Goal: Information Seeking & Learning: Learn about a topic

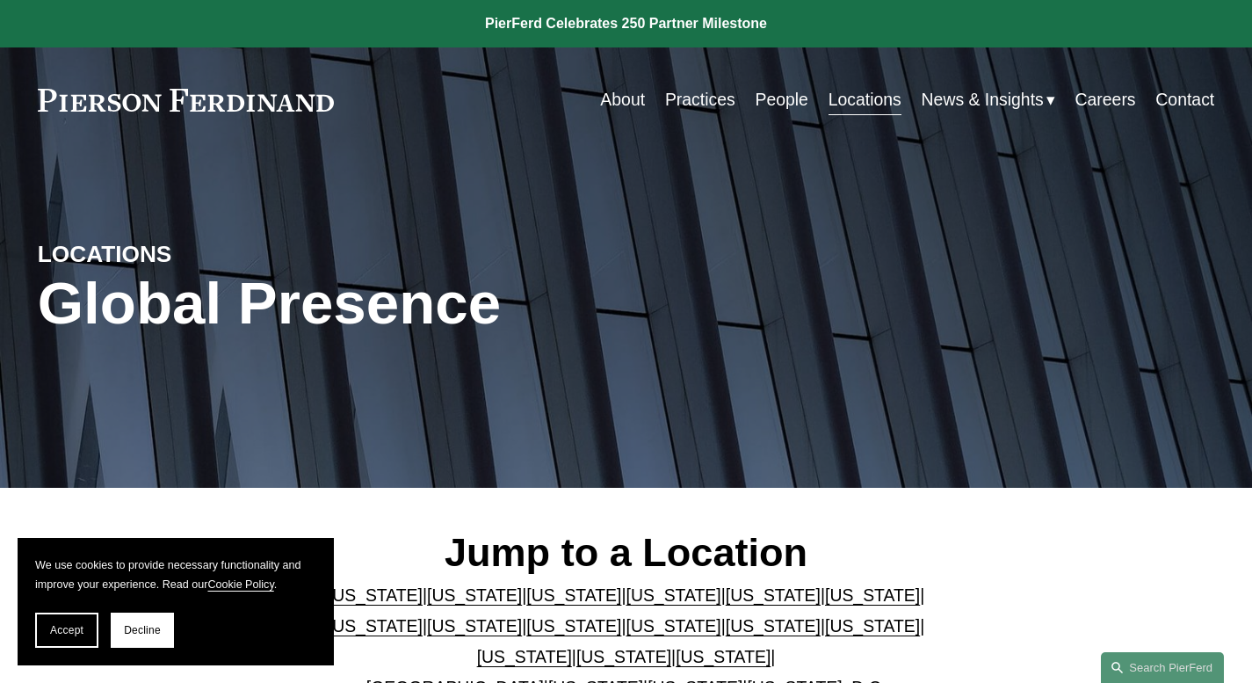
click at [771, 100] on link "People" at bounding box center [781, 100] width 53 height 34
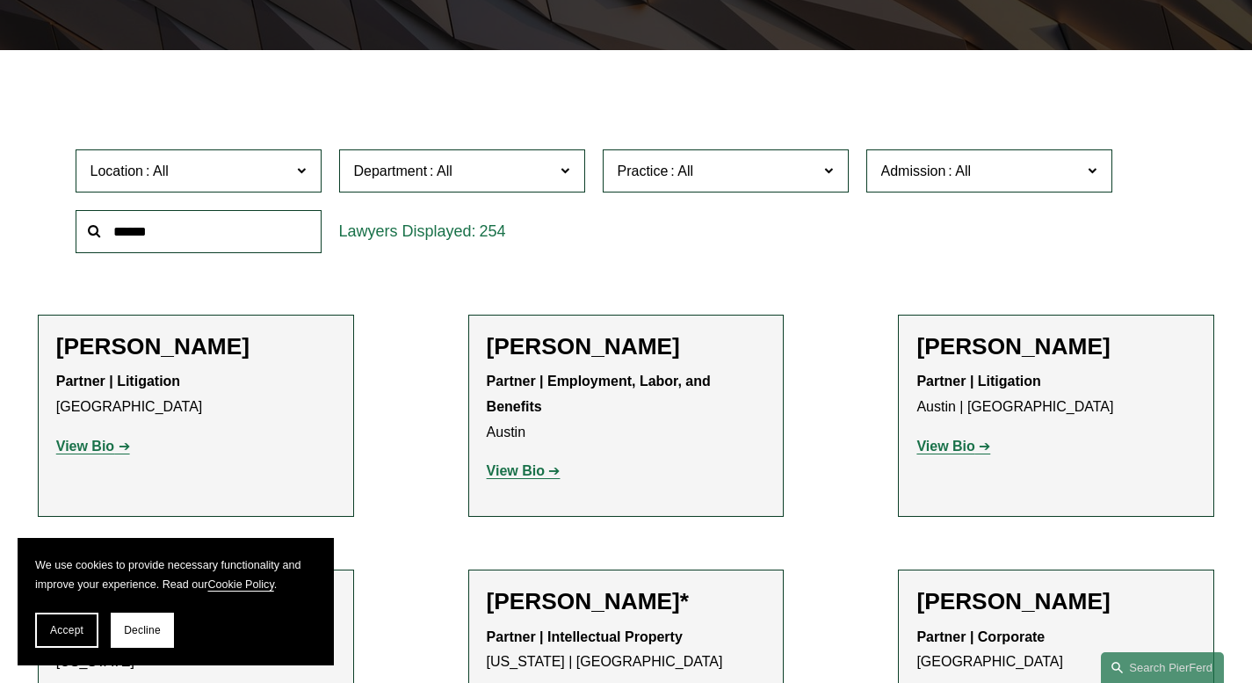
scroll to position [353, 0]
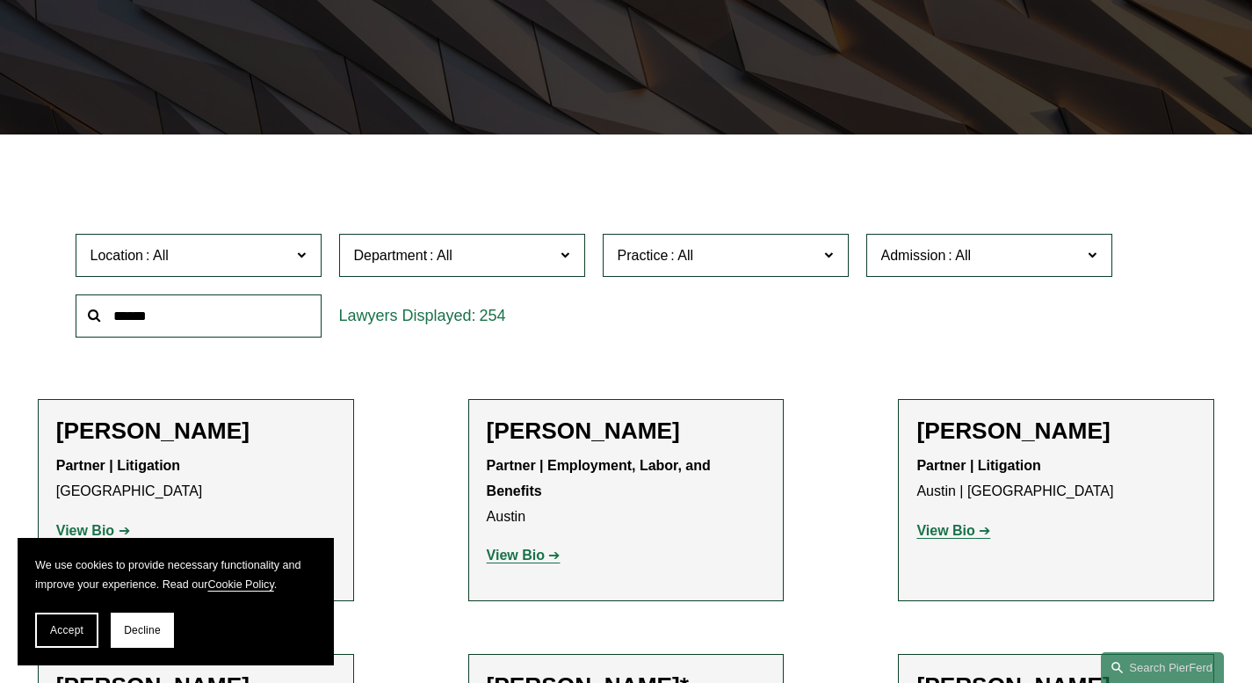
click at [537, 262] on span "Department" at bounding box center [454, 255] width 201 height 24
click at [0, 0] on link "Litigation" at bounding box center [0, 0] width 0 height 0
click at [693, 274] on label "Practice" at bounding box center [726, 255] width 246 height 43
click at [885, 254] on span "Admission" at bounding box center [913, 255] width 65 height 15
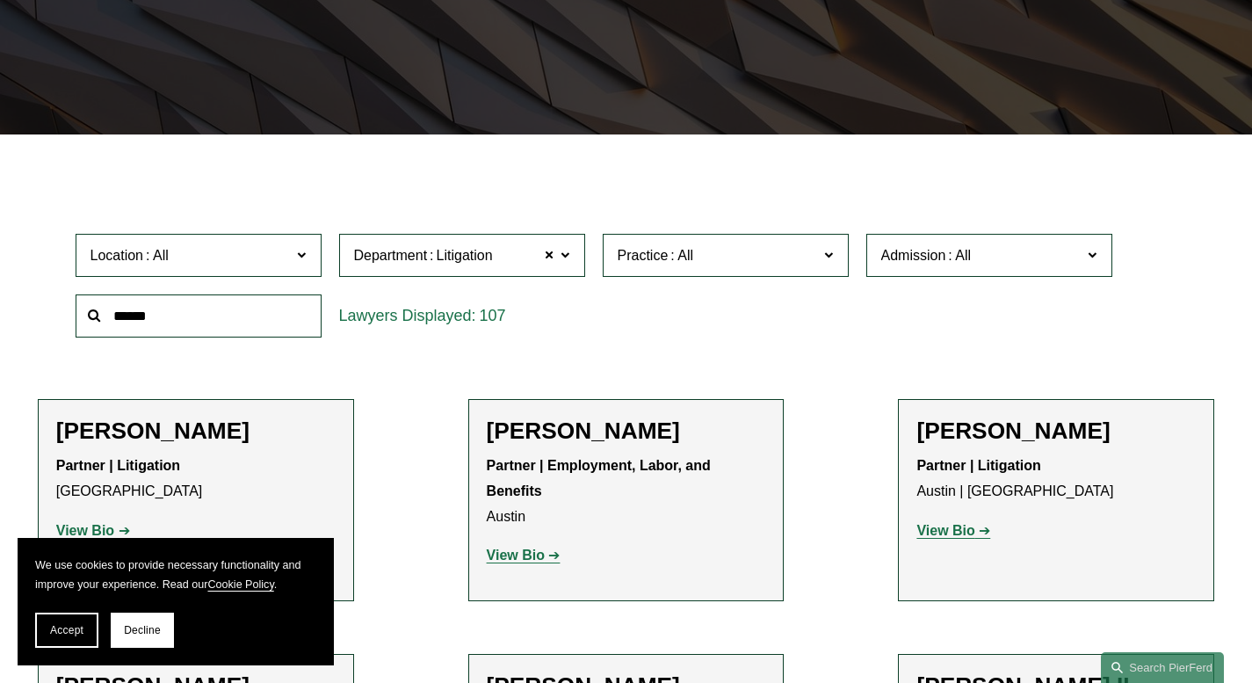
click at [0, 0] on link "[US_STATE]" at bounding box center [0, 0] width 0 height 0
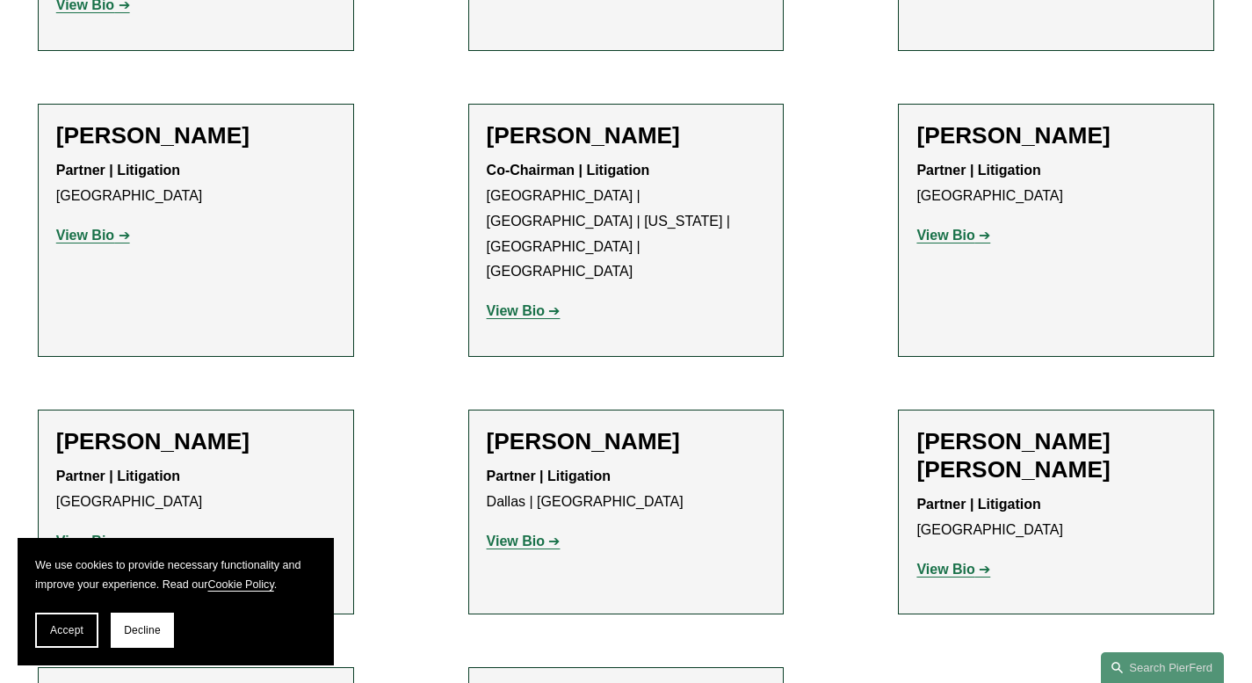
scroll to position [1165, 0]
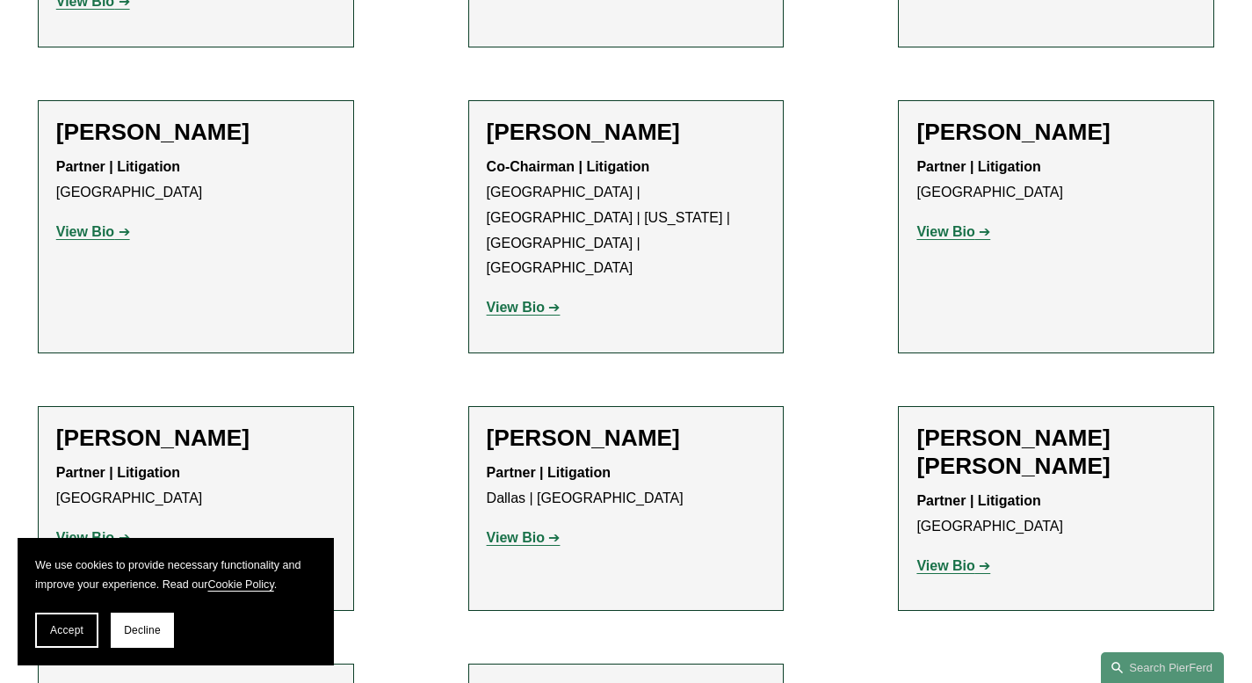
click at [100, 525] on p "View Bio" at bounding box center [195, 537] width 279 height 25
click at [100, 530] on strong "View Bio" at bounding box center [85, 537] width 58 height 15
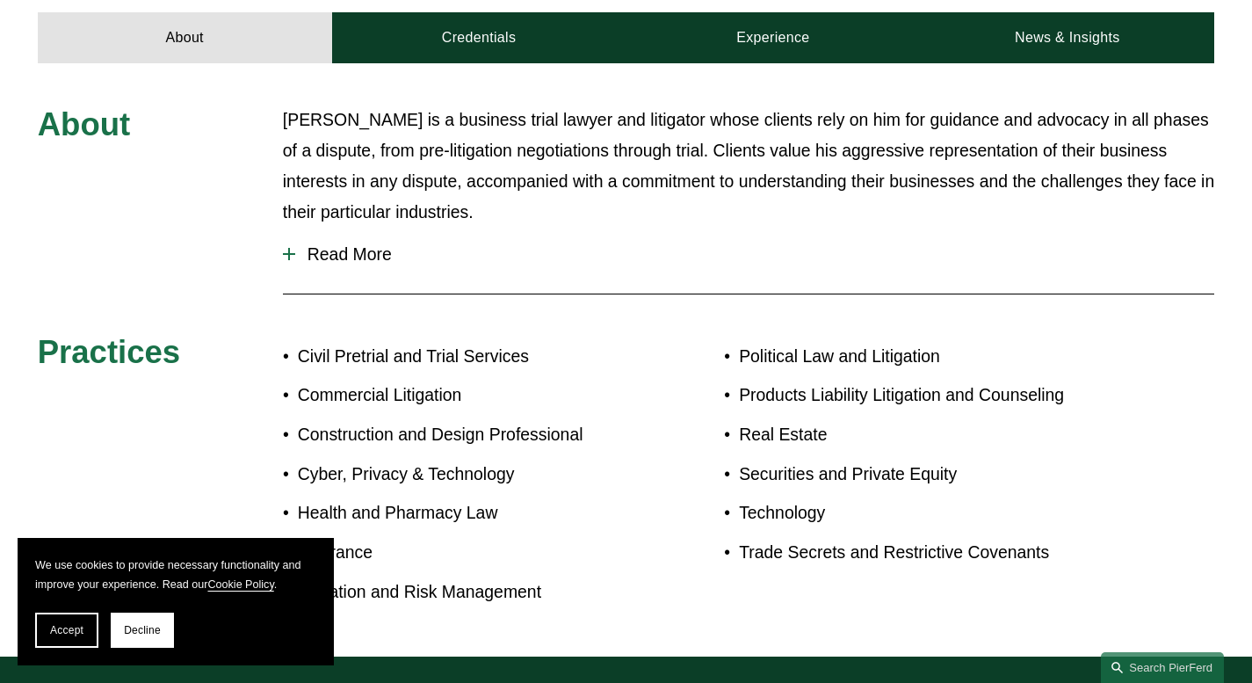
scroll to position [768, 0]
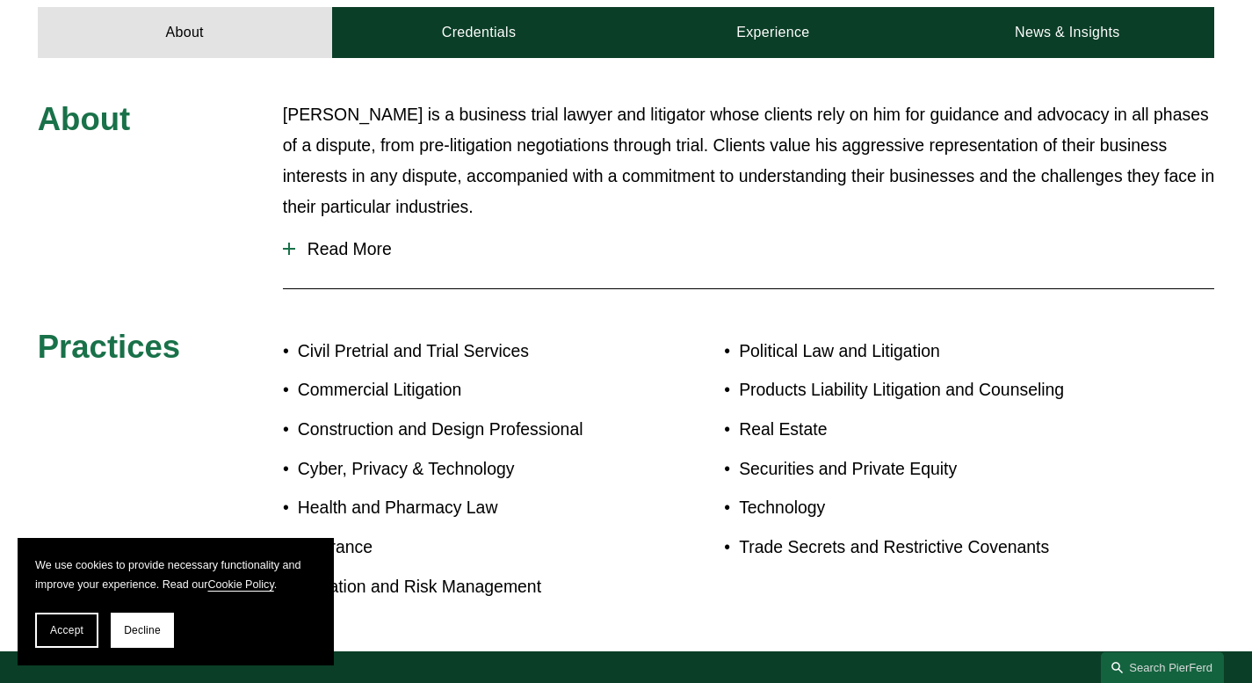
click at [361, 239] on span "Read More" at bounding box center [754, 249] width 919 height 20
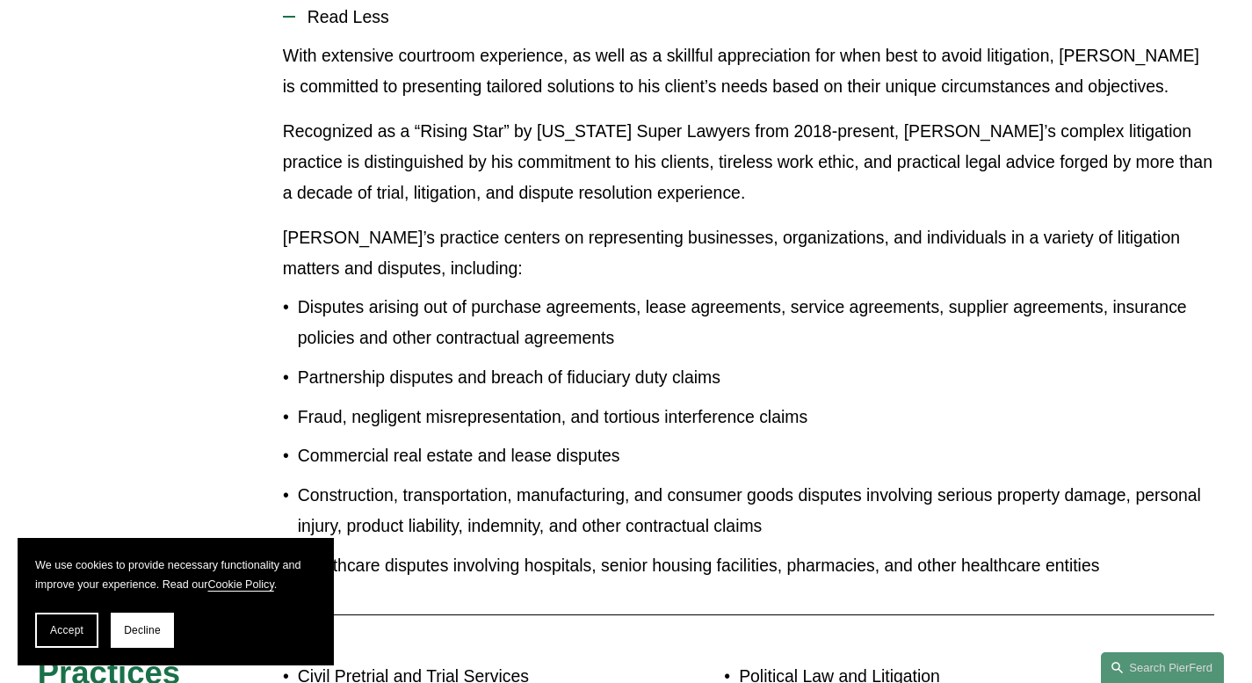
scroll to position [1015, 0]
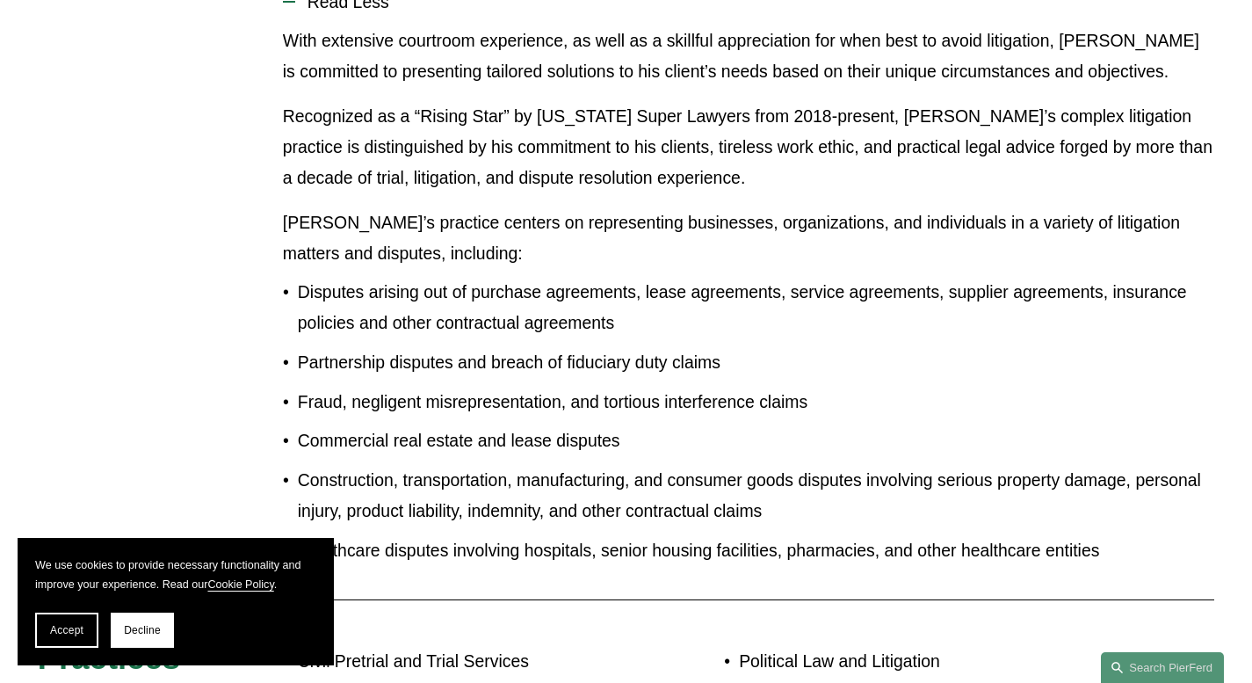
click at [545, 277] on p "Disputes arising out of purchase agreements, lease agreements, service agreemen…" at bounding box center [756, 308] width 917 height 62
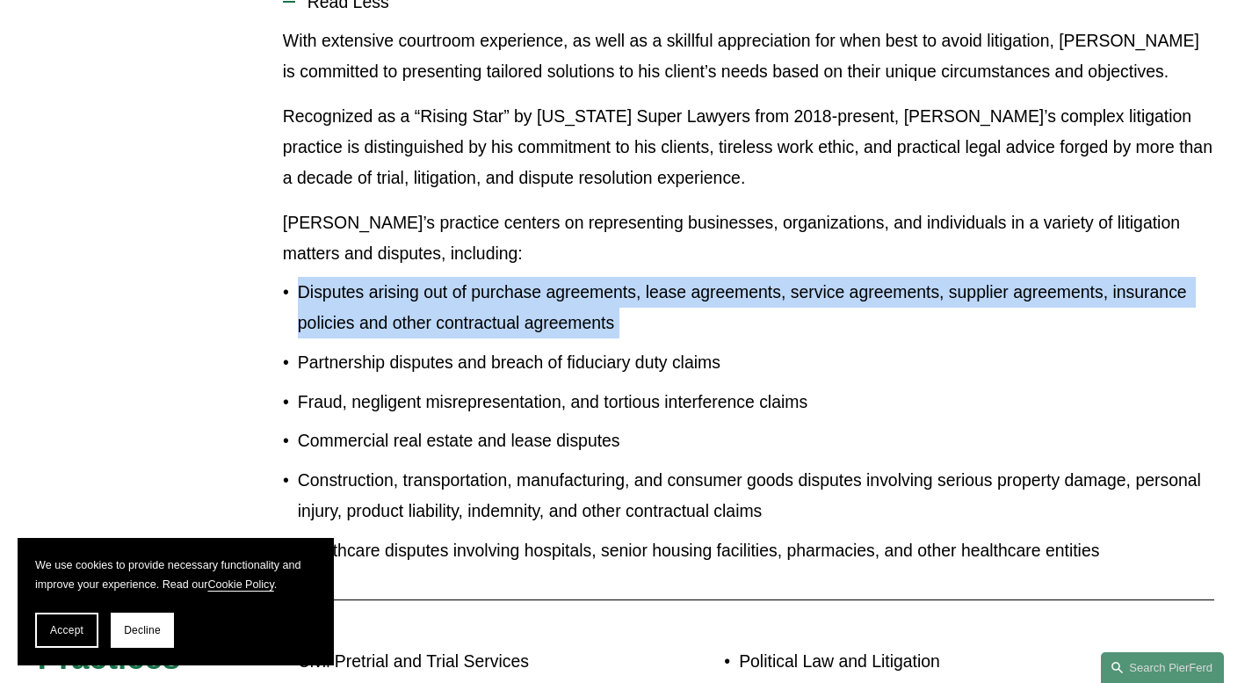
click at [545, 277] on p "Disputes arising out of purchase agreements, lease agreements, service agreemen…" at bounding box center [756, 308] width 917 height 62
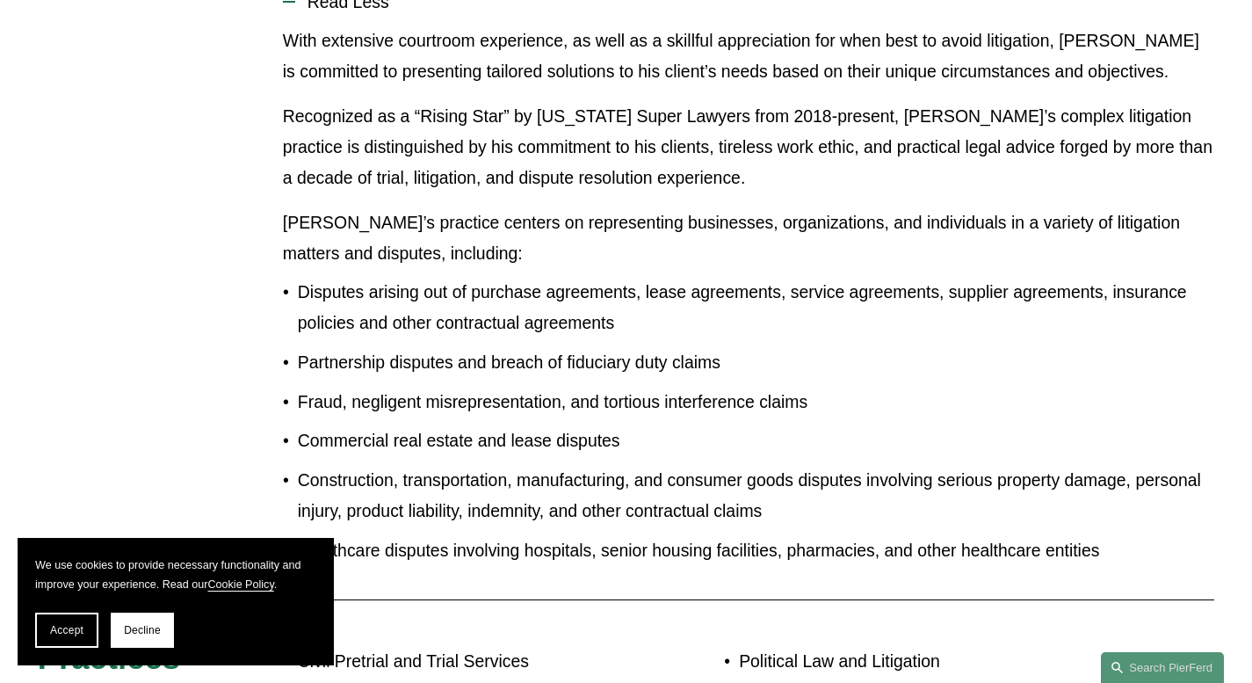
click at [545, 277] on p "Disputes arising out of purchase agreements, lease agreements, service agreemen…" at bounding box center [756, 308] width 917 height 62
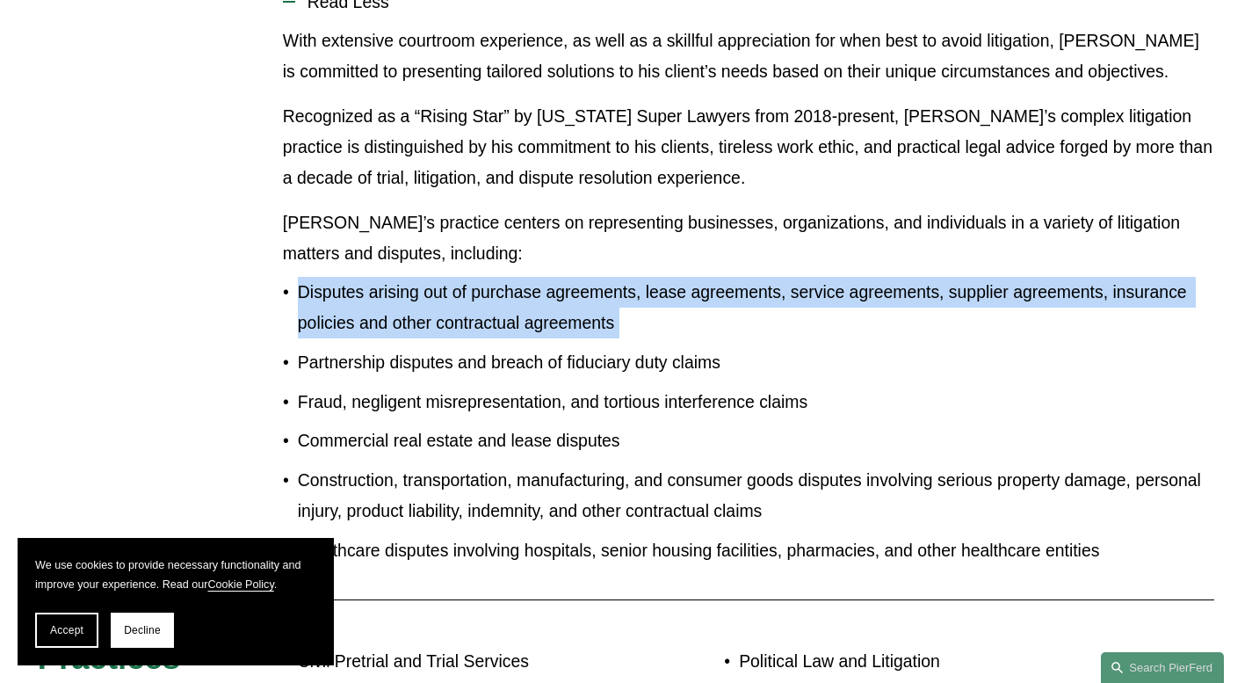
click at [545, 277] on p "Disputes arising out of purchase agreements, lease agreements, service agreemen…" at bounding box center [756, 308] width 917 height 62
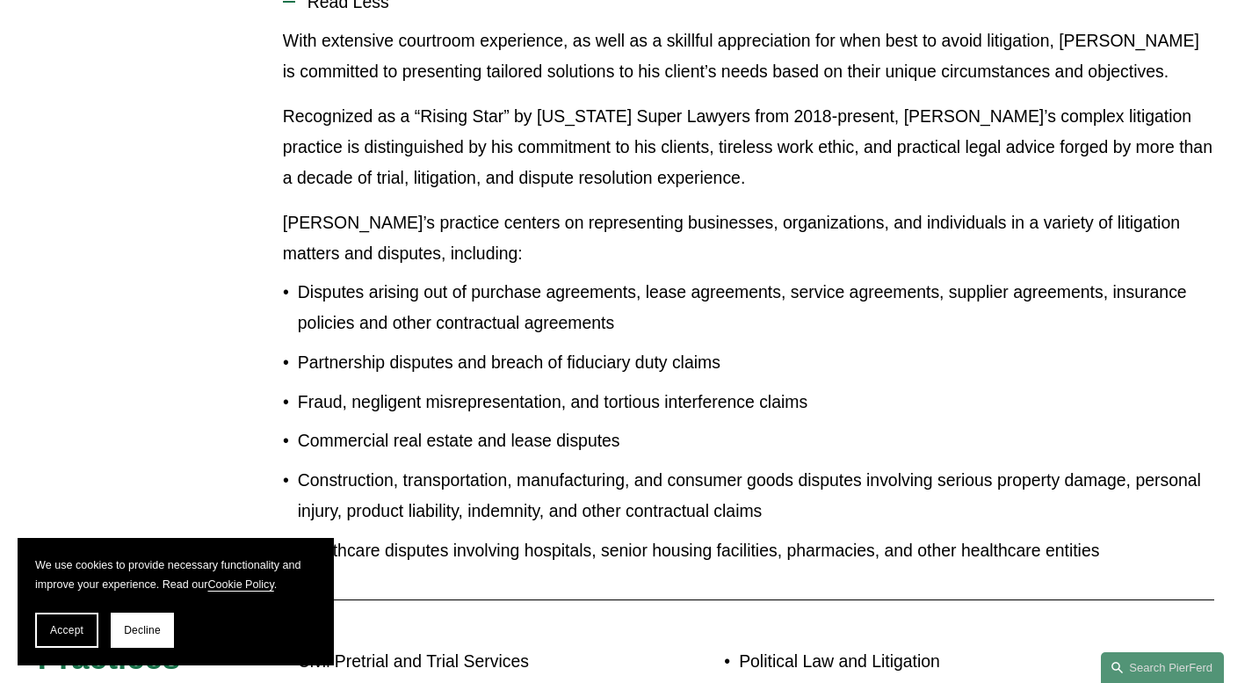
click at [529, 312] on p "Disputes arising out of purchase agreements, lease agreements, service agreemen…" at bounding box center [756, 308] width 917 height 62
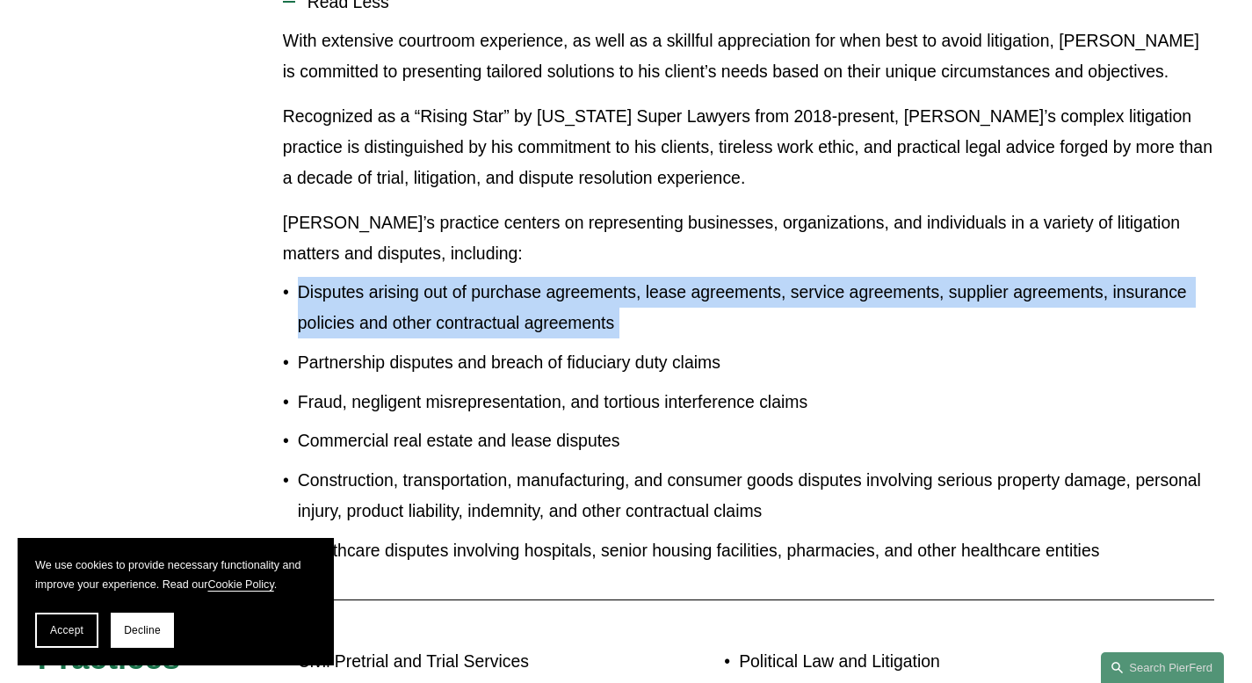
click at [529, 312] on p "Disputes arising out of purchase agreements, lease agreements, service agreemen…" at bounding box center [756, 308] width 917 height 62
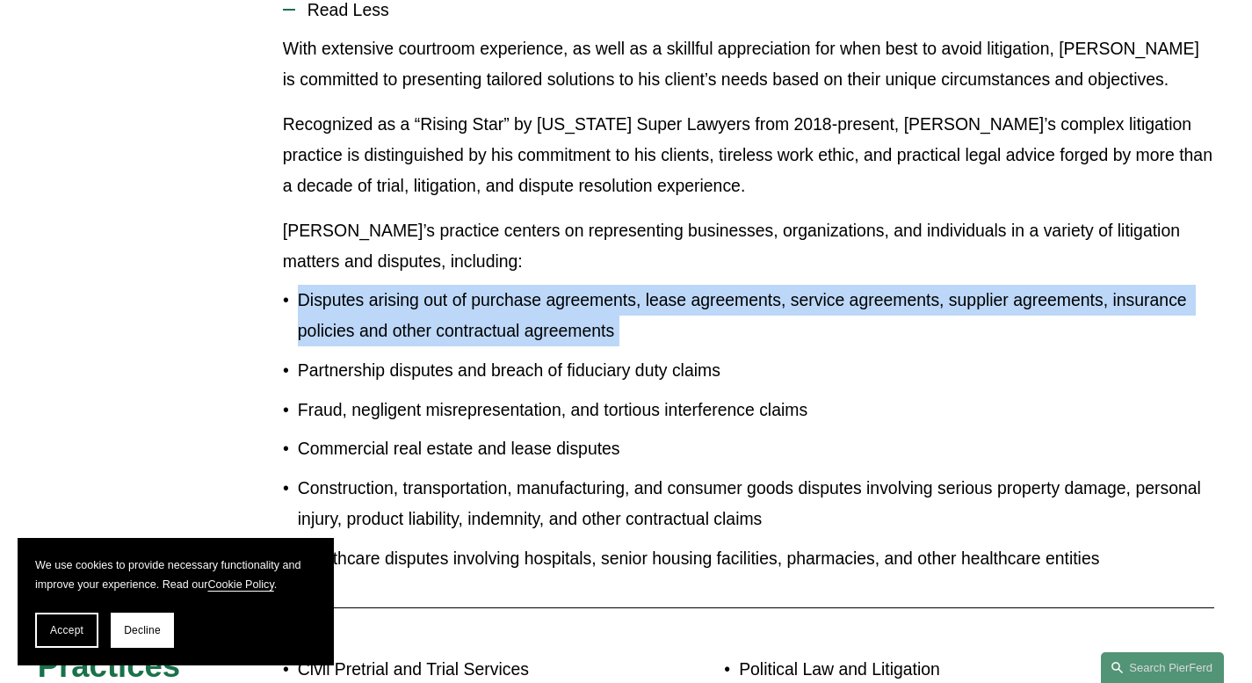
scroll to position [1061, 0]
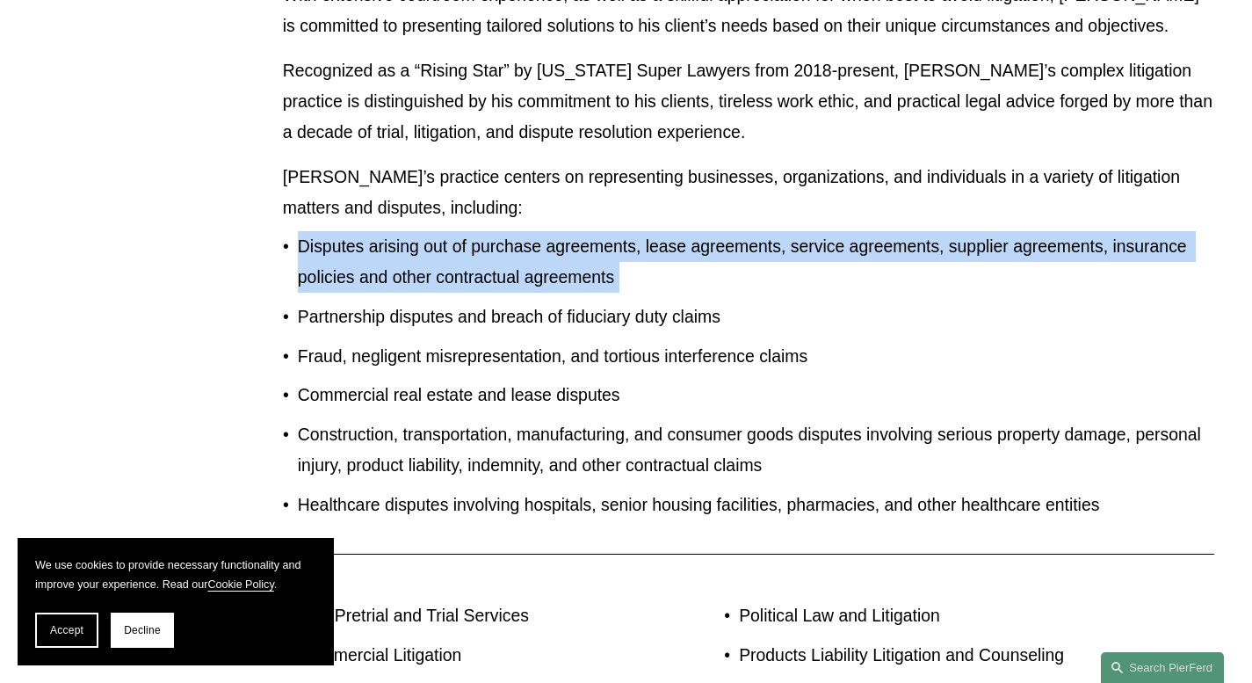
click at [452, 302] on p "Partnership disputes and breach of fiduciary duty claims" at bounding box center [756, 316] width 917 height 31
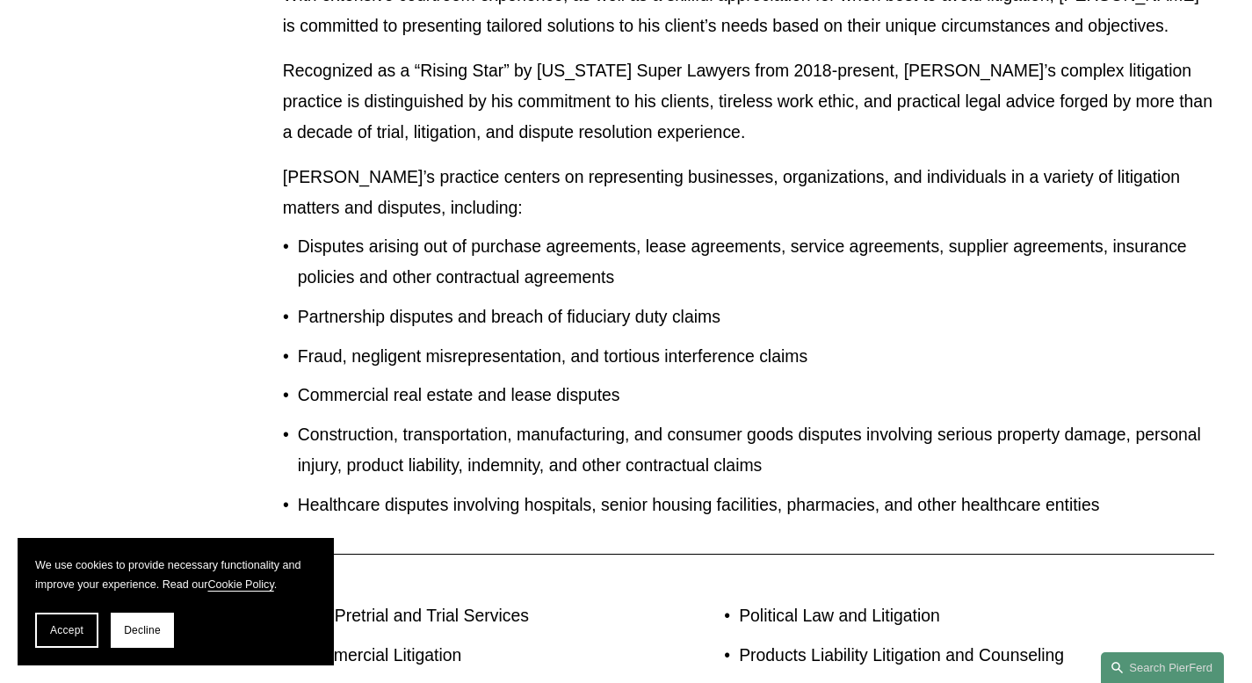
click at [452, 302] on p "Partnership disputes and breach of fiduciary duty claims" at bounding box center [756, 316] width 917 height 31
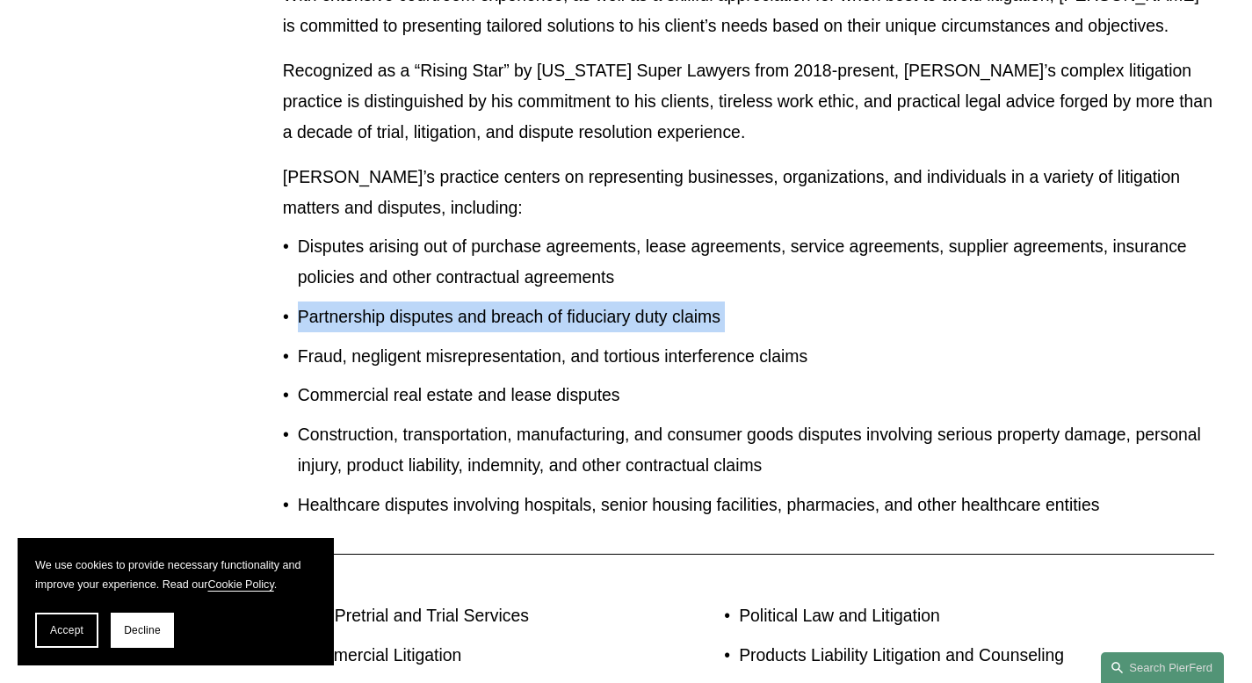
click at [452, 302] on p "Partnership disputes and breach of fiduciary duty claims" at bounding box center [756, 316] width 917 height 31
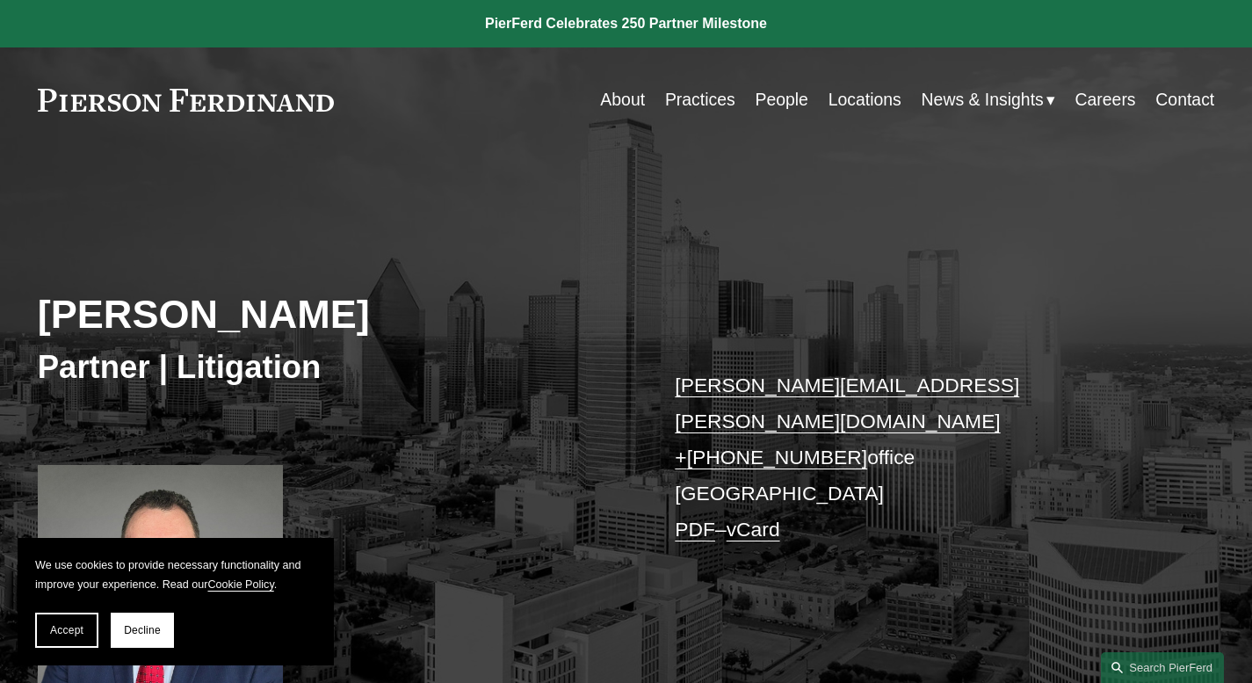
scroll to position [19, 0]
